Goal: Information Seeking & Learning: Learn about a topic

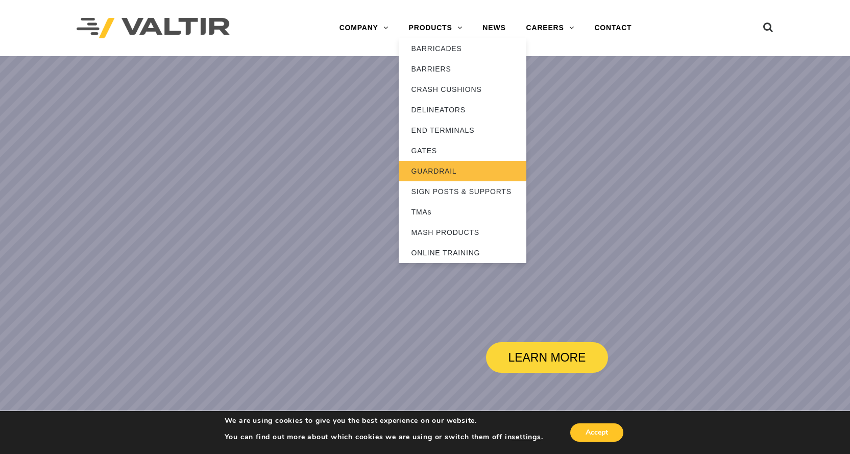
click at [425, 173] on link "GUARDRAIL" at bounding box center [462, 171] width 128 height 20
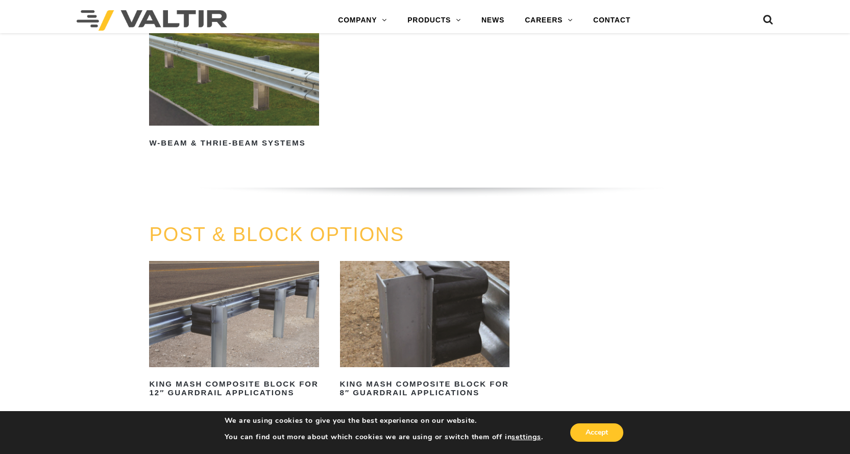
scroll to position [745, 0]
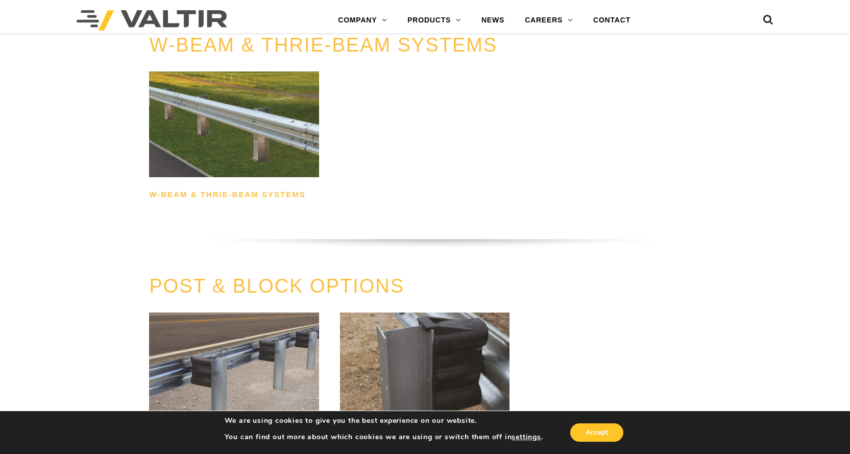
click at [283, 191] on h2 "W-Beam & Thrie-Beam Systems" at bounding box center [233, 194] width 169 height 16
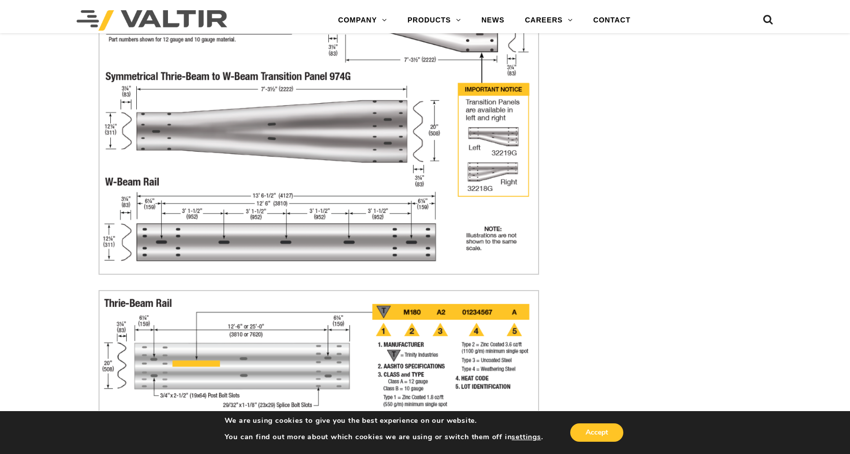
scroll to position [2718, 0]
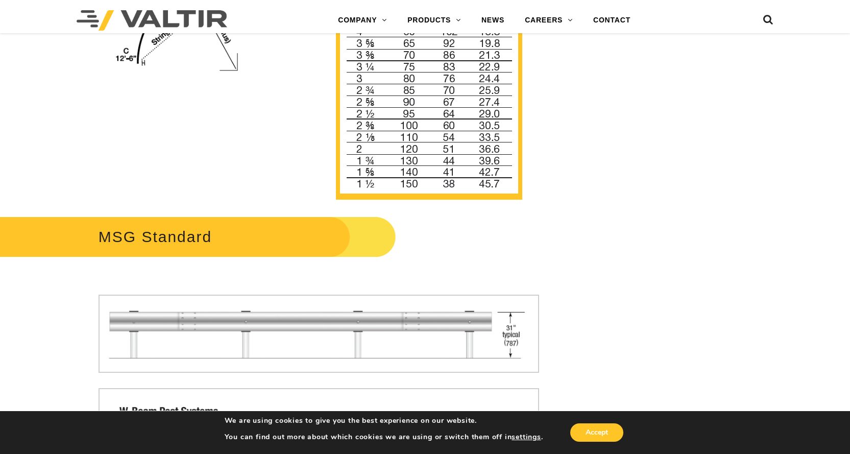
drag, startPoint x: 850, startPoint y: 41, endPoint x: 853, endPoint y: 160, distance: 119.5
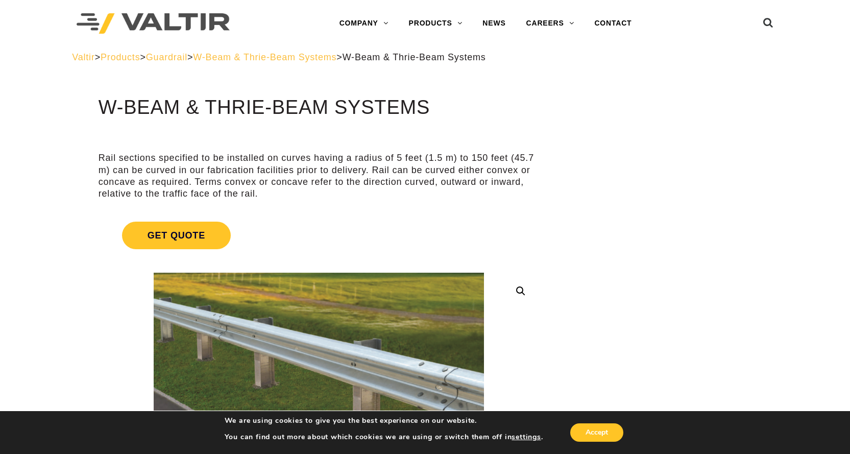
scroll to position [0, 0]
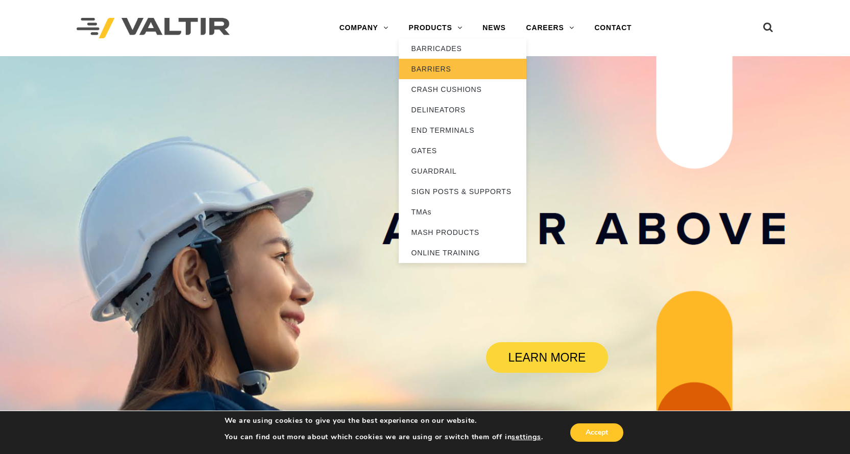
click at [438, 68] on link "BARRIERS" at bounding box center [462, 69] width 128 height 20
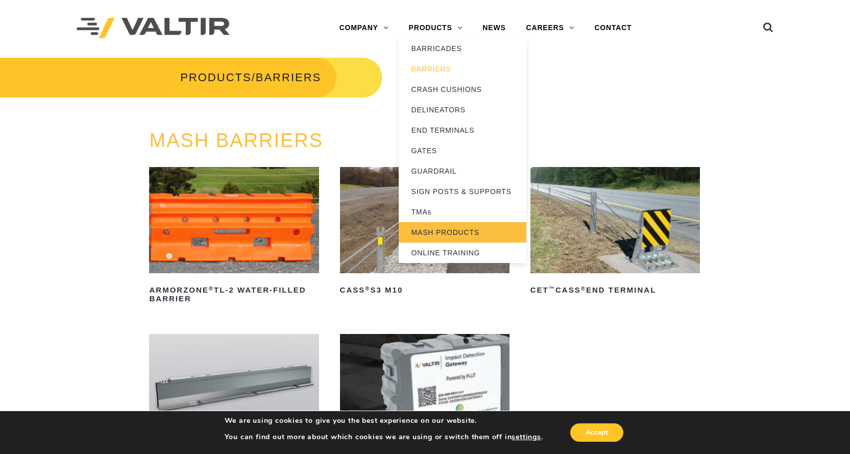
click at [433, 230] on link "MASH PRODUCTS" at bounding box center [462, 232] width 128 height 20
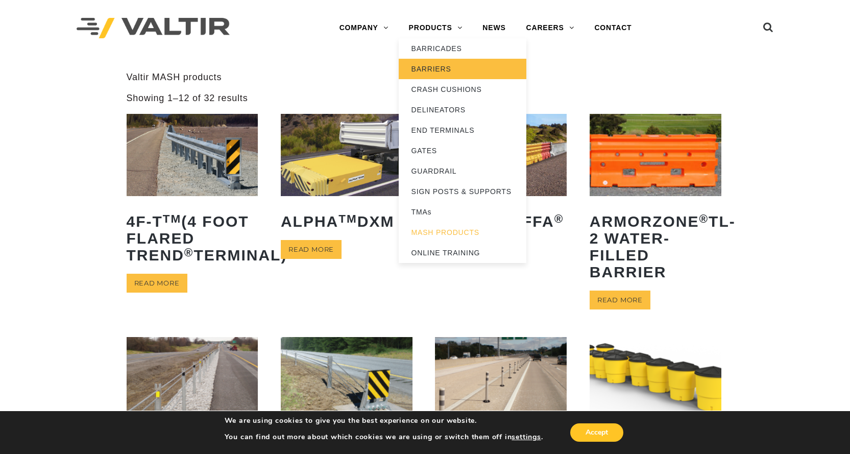
click at [431, 67] on link "BARRIERS" at bounding box center [462, 69] width 128 height 20
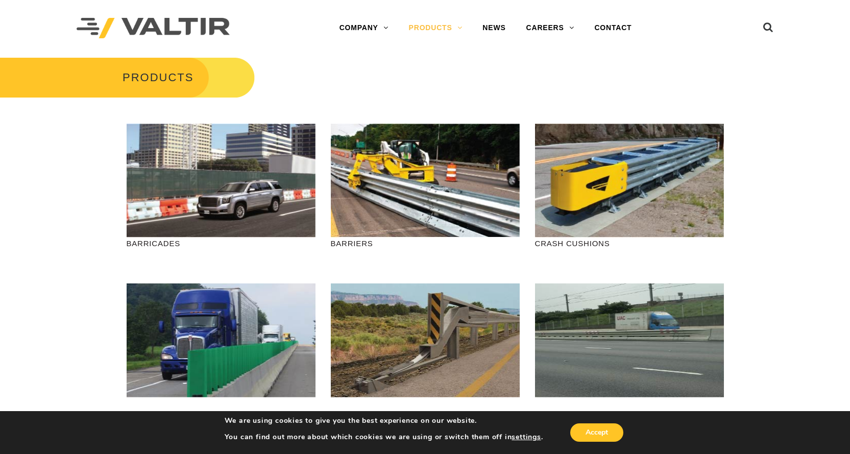
click at [354, 245] on p "BARRIERS" at bounding box center [425, 243] width 189 height 12
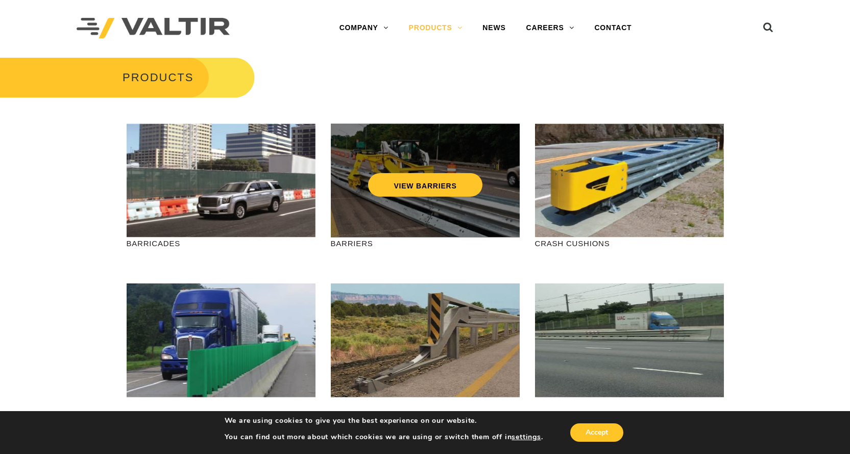
click at [362, 221] on div "VIEW BARRIERS" at bounding box center [425, 180] width 189 height 114
click at [433, 186] on link "VIEW BARRIERS" at bounding box center [425, 184] width 114 height 23
